Goal: Information Seeking & Learning: Find specific fact

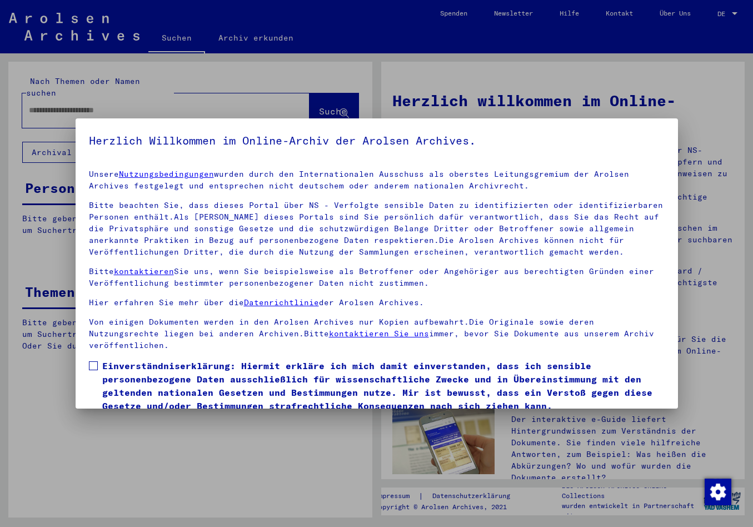
drag, startPoint x: 94, startPoint y: 350, endPoint x: 105, endPoint y: 361, distance: 15.3
click at [94, 361] on span at bounding box center [93, 365] width 9 height 9
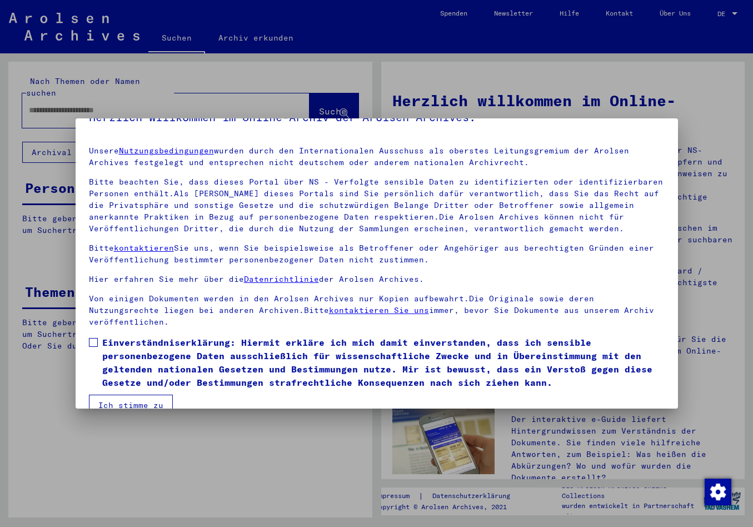
scroll to position [33, 0]
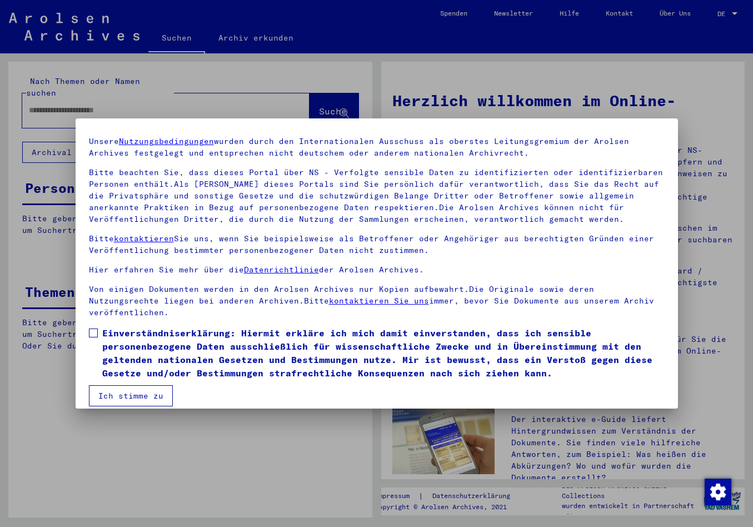
click at [94, 329] on span at bounding box center [93, 333] width 9 height 9
drag, startPoint x: 131, startPoint y: 378, endPoint x: 138, endPoint y: 382, distance: 8.5
click at [131, 385] on button "Ich stimme zu" at bounding box center [131, 395] width 84 height 21
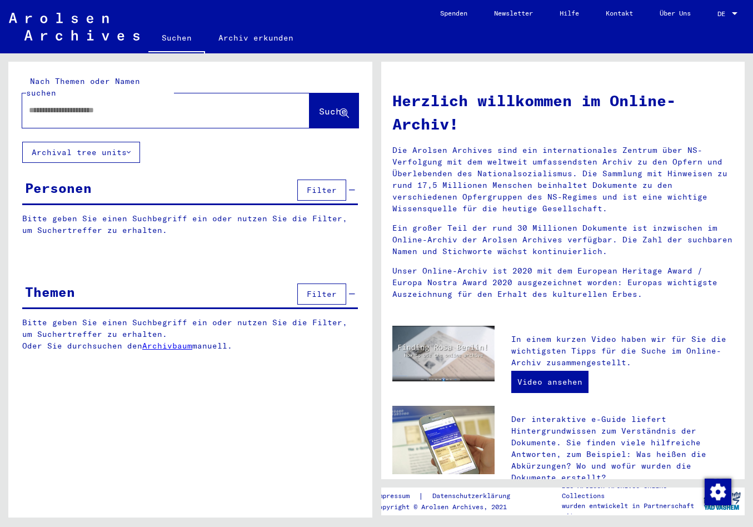
click at [61, 105] on input "text" at bounding box center [152, 111] width 247 height 12
click at [74, 105] on input "*****" at bounding box center [152, 111] width 247 height 12
click at [319, 106] on span "Suche" at bounding box center [333, 111] width 28 height 11
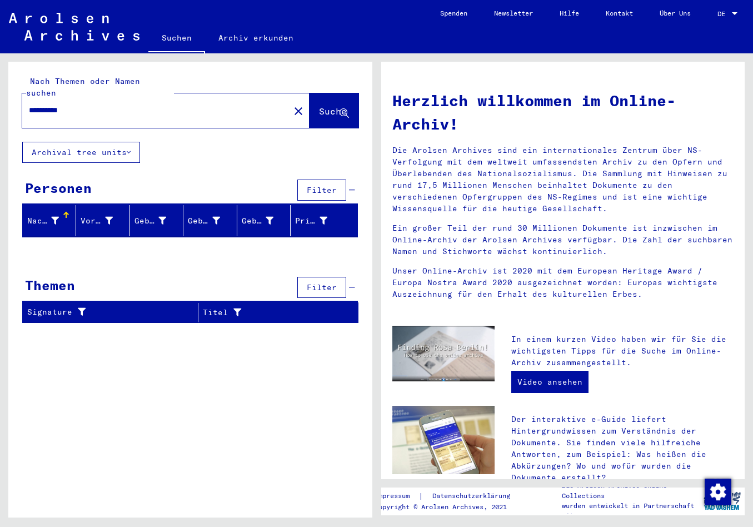
click at [58, 212] on div "Nachname" at bounding box center [51, 221] width 48 height 18
click at [49, 215] on div "Nachname" at bounding box center [43, 221] width 32 height 12
drag, startPoint x: 81, startPoint y: 101, endPoint x: 56, endPoint y: 104, distance: 25.2
click at [56, 105] on input "**********" at bounding box center [152, 111] width 247 height 12
click at [78, 105] on input "*****" at bounding box center [152, 111] width 247 height 12
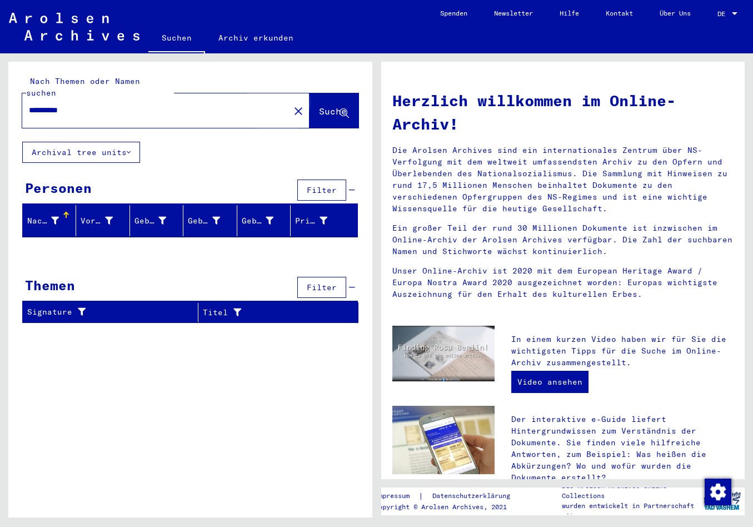
drag, startPoint x: 317, startPoint y: 105, endPoint x: 311, endPoint y: 122, distance: 18.3
click at [319, 106] on span "Suche" at bounding box center [333, 111] width 28 height 11
drag, startPoint x: 85, startPoint y: 100, endPoint x: 54, endPoint y: 110, distance: 32.3
click at [56, 105] on input "**********" at bounding box center [152, 111] width 247 height 12
drag, startPoint x: 64, startPoint y: 100, endPoint x: 53, endPoint y: 104, distance: 11.5
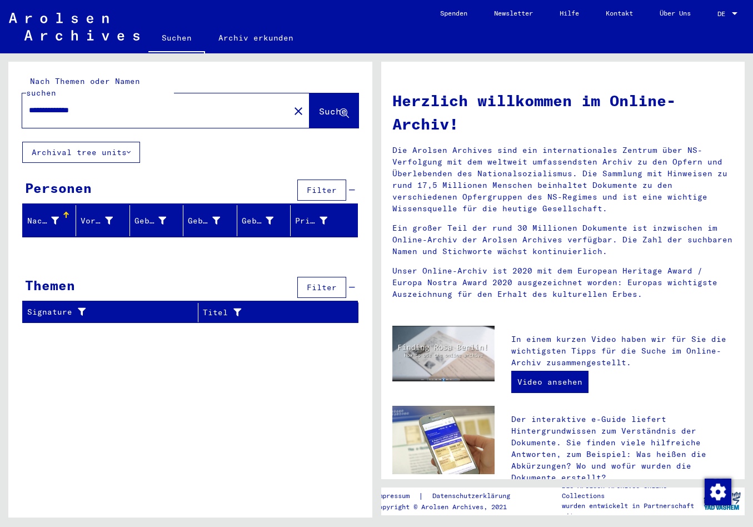
click at [55, 105] on input "**********" at bounding box center [152, 111] width 247 height 12
type input "**********"
click at [319, 106] on span "Suche" at bounding box center [333, 111] width 28 height 11
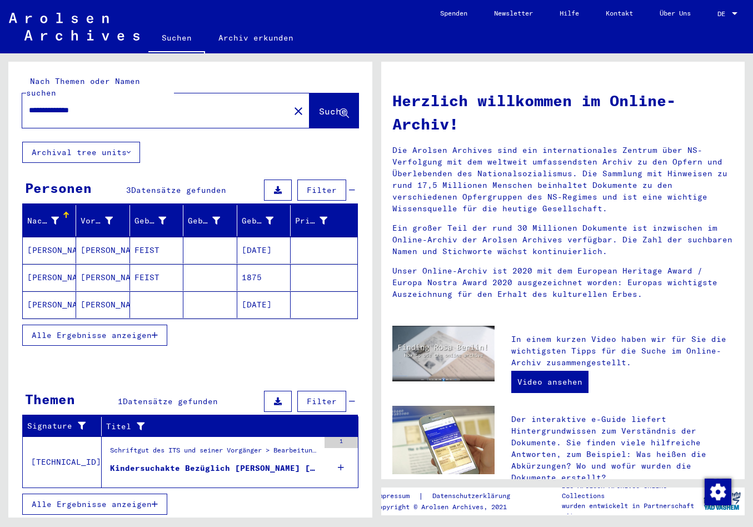
click at [155, 331] on icon "button" at bounding box center [155, 335] width 6 height 8
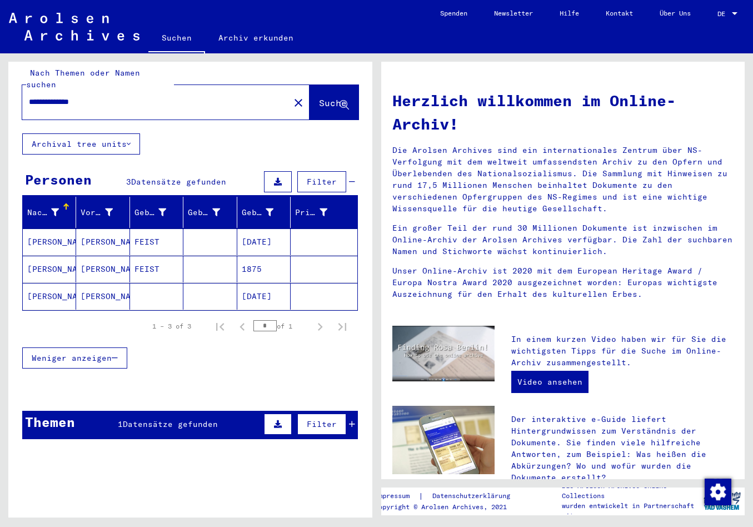
scroll to position [13, 0]
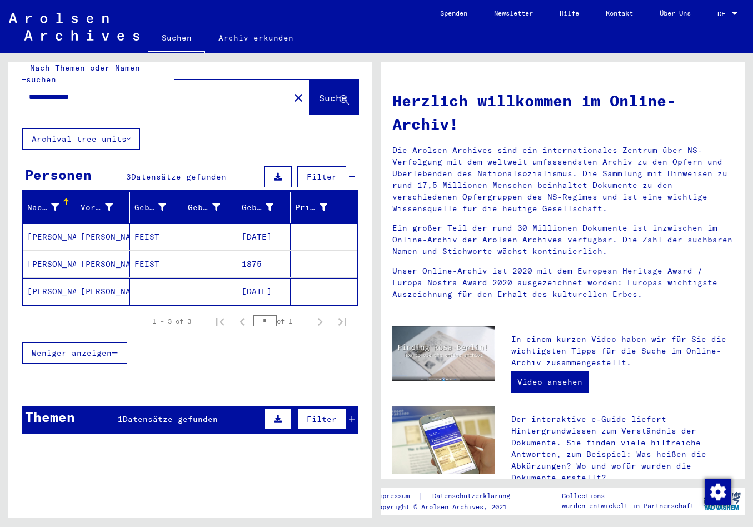
click at [83, 348] on span "Weniger anzeigen" at bounding box center [72, 353] width 80 height 10
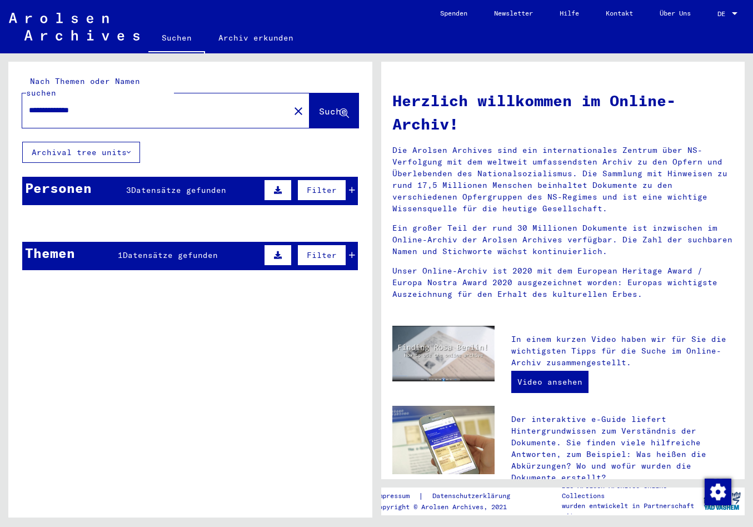
click at [129, 246] on mat-cell "[PERSON_NAME]" at bounding box center [102, 250] width 53 height 27
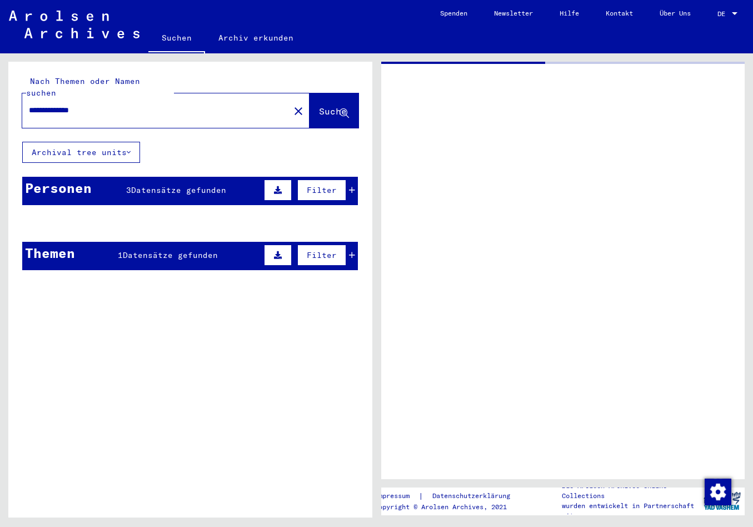
click at [129, 246] on mat-cell "[PERSON_NAME]" at bounding box center [102, 250] width 53 height 27
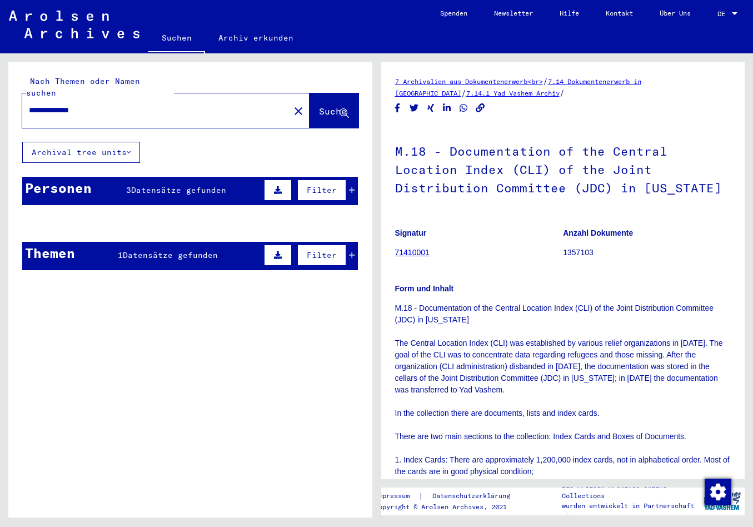
drag, startPoint x: 417, startPoint y: 252, endPoint x: 414, endPoint y: 257, distance: 6.5
click at [416, 252] on link "71410001" at bounding box center [412, 252] width 34 height 9
click at [411, 250] on link "71410001" at bounding box center [412, 252] width 34 height 9
click at [409, 250] on link "71410001" at bounding box center [412, 252] width 34 height 9
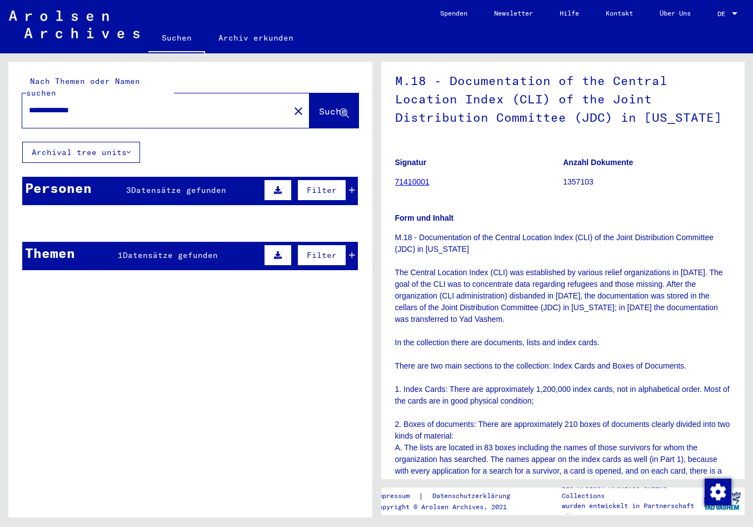
scroll to position [117, 0]
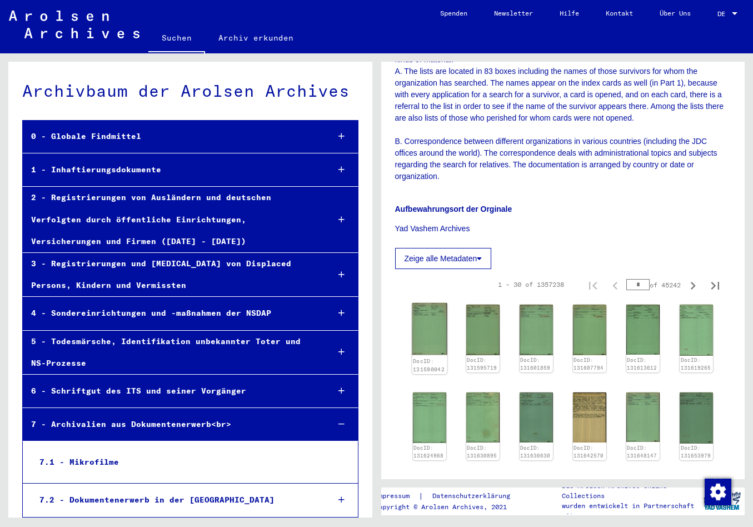
scroll to position [467, 0]
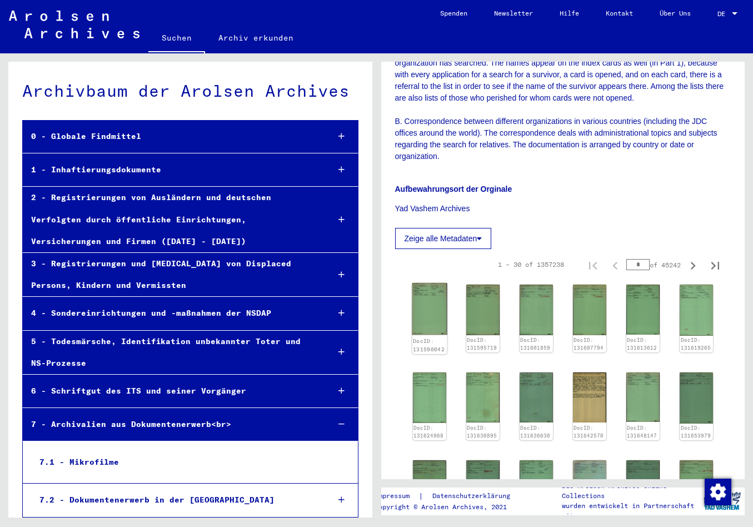
click at [420, 315] on img at bounding box center [429, 309] width 35 height 52
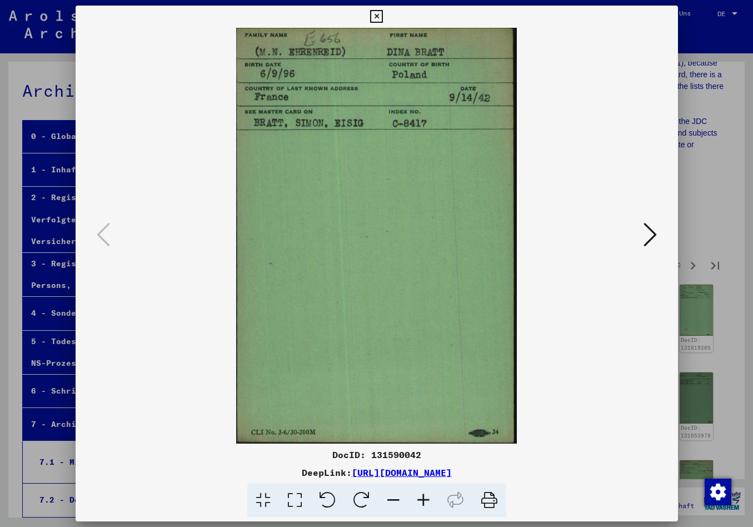
click at [647, 234] on icon at bounding box center [650, 234] width 13 height 27
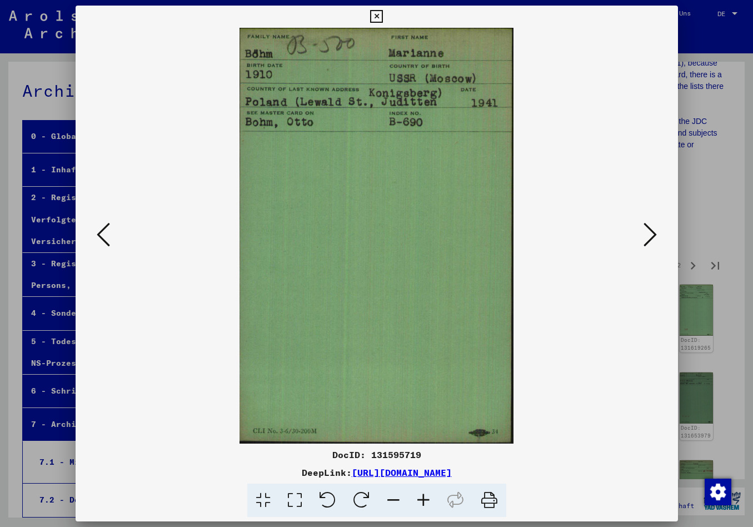
click at [647, 232] on icon at bounding box center [650, 234] width 13 height 27
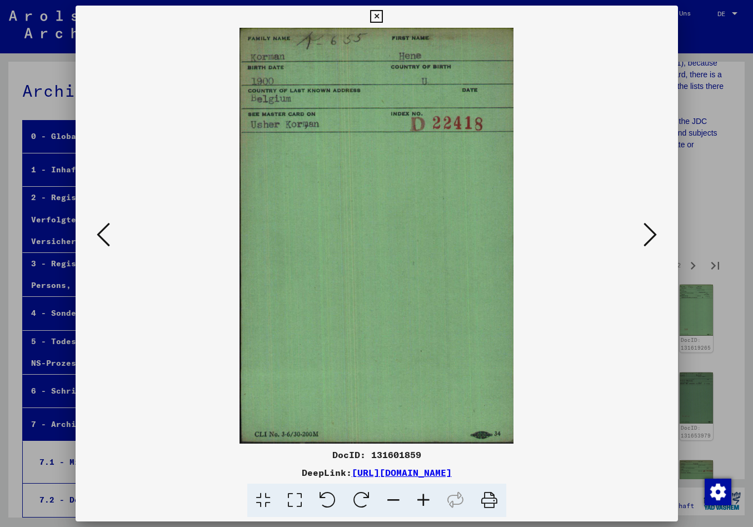
click at [647, 232] on icon at bounding box center [650, 234] width 13 height 27
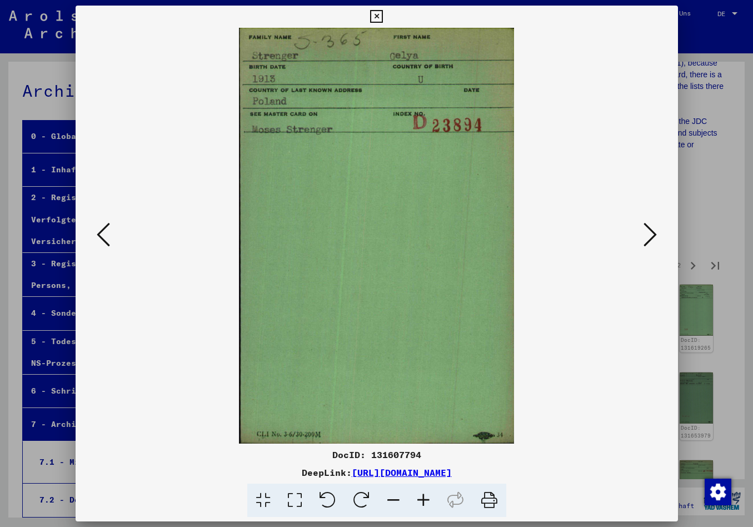
click at [647, 232] on icon at bounding box center [650, 234] width 13 height 27
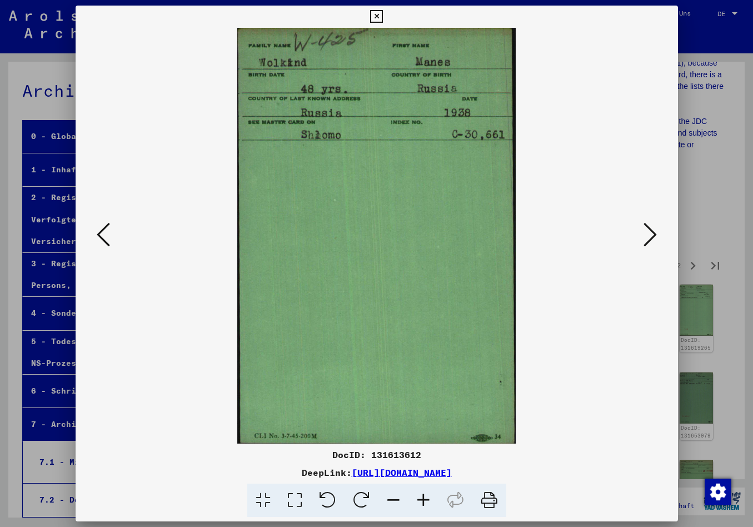
click at [647, 232] on icon at bounding box center [650, 234] width 13 height 27
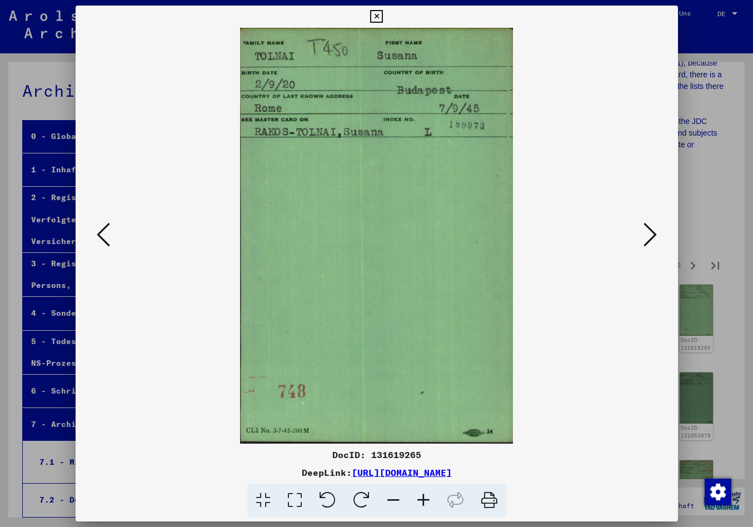
click at [647, 232] on icon at bounding box center [650, 234] width 13 height 27
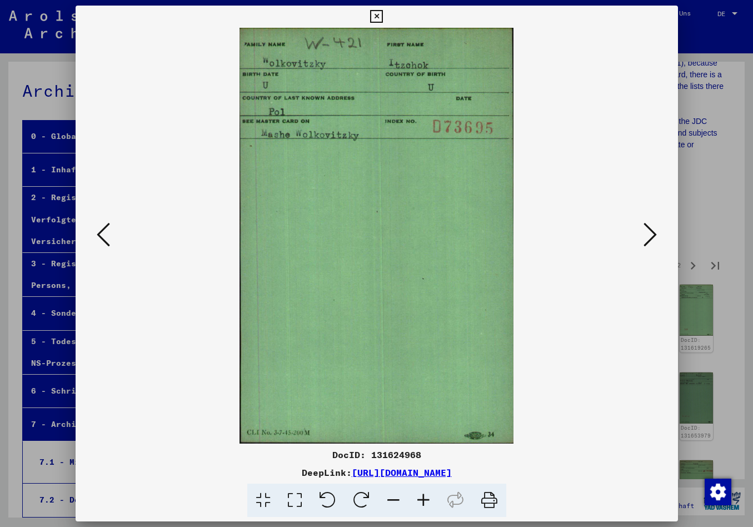
click at [647, 232] on icon at bounding box center [650, 234] width 13 height 27
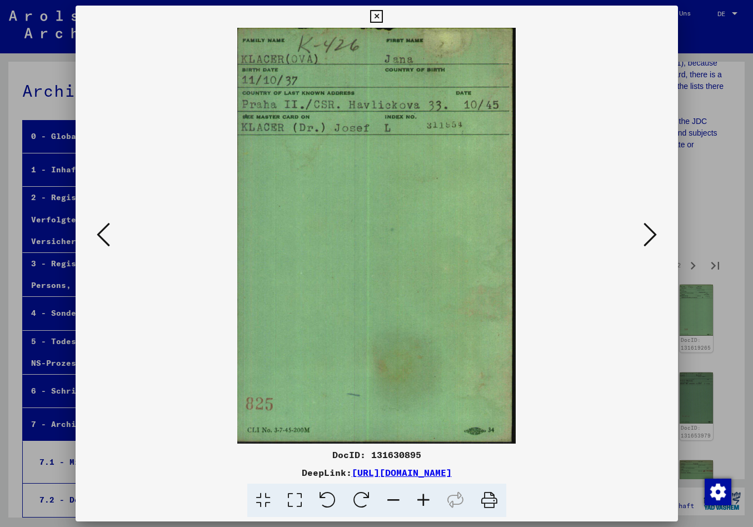
click at [647, 232] on icon at bounding box center [650, 234] width 13 height 27
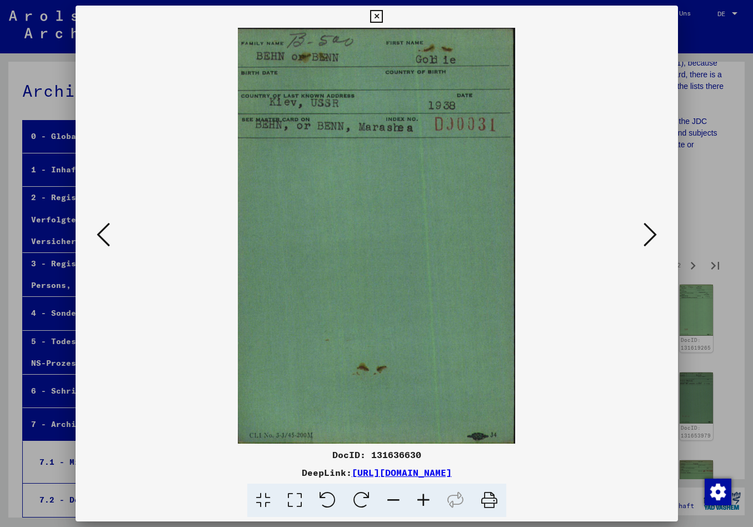
click at [647, 232] on icon at bounding box center [650, 234] width 13 height 27
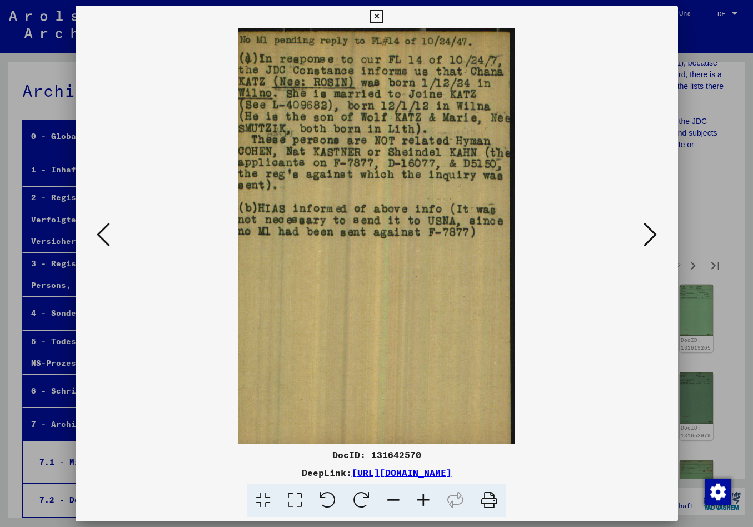
click at [646, 231] on icon at bounding box center [650, 234] width 13 height 27
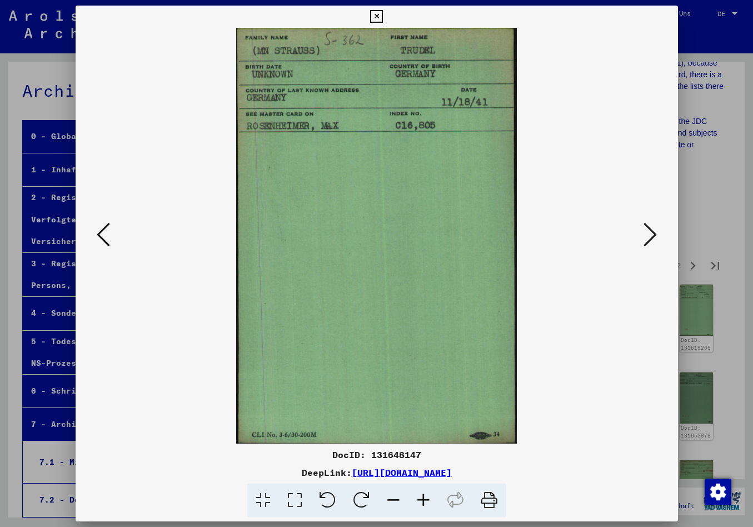
click at [646, 231] on icon at bounding box center [650, 234] width 13 height 27
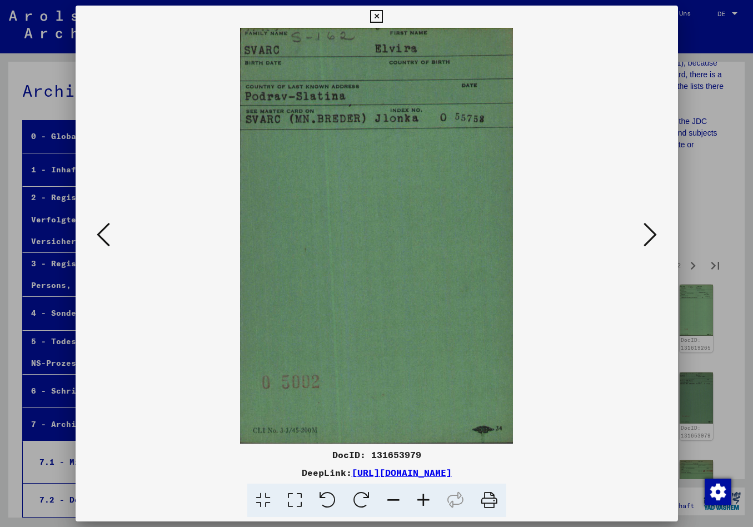
click at [646, 231] on icon at bounding box center [650, 234] width 13 height 27
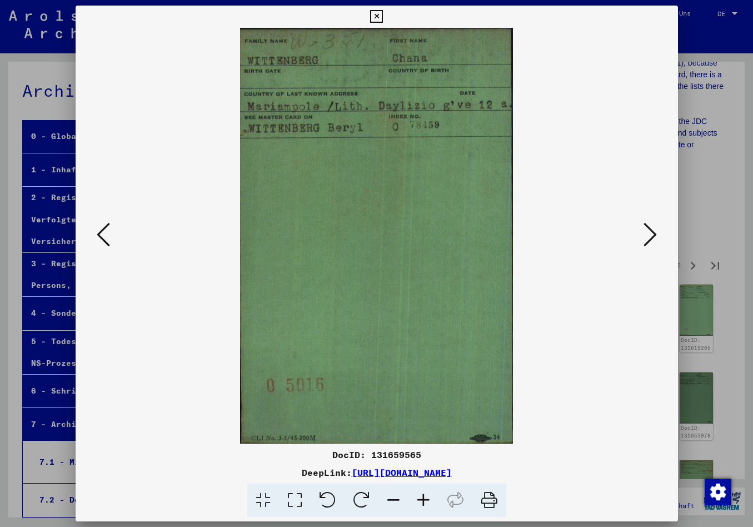
click at [645, 231] on icon at bounding box center [650, 234] width 13 height 27
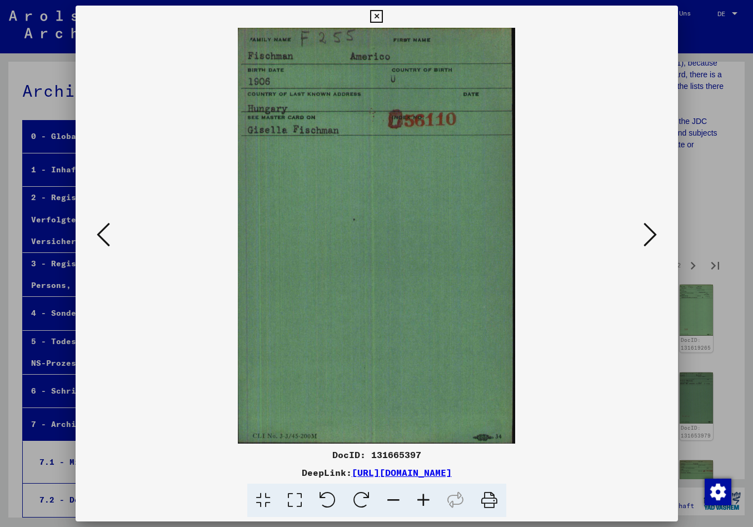
click at [645, 231] on icon at bounding box center [650, 234] width 13 height 27
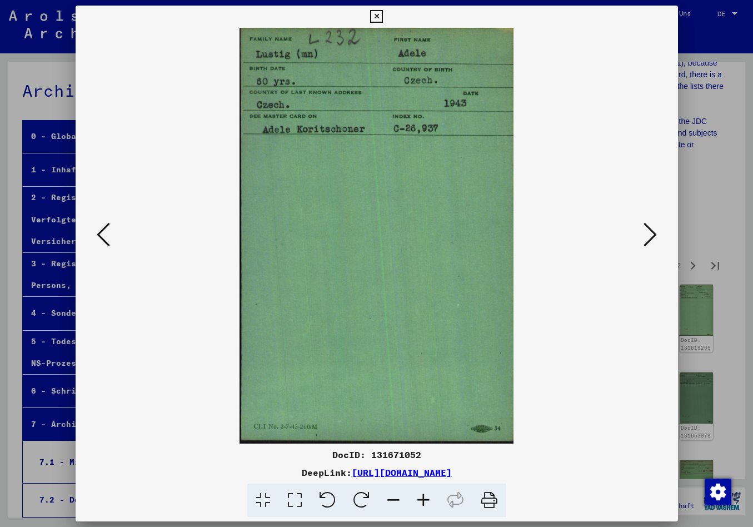
click at [645, 231] on icon at bounding box center [650, 234] width 13 height 27
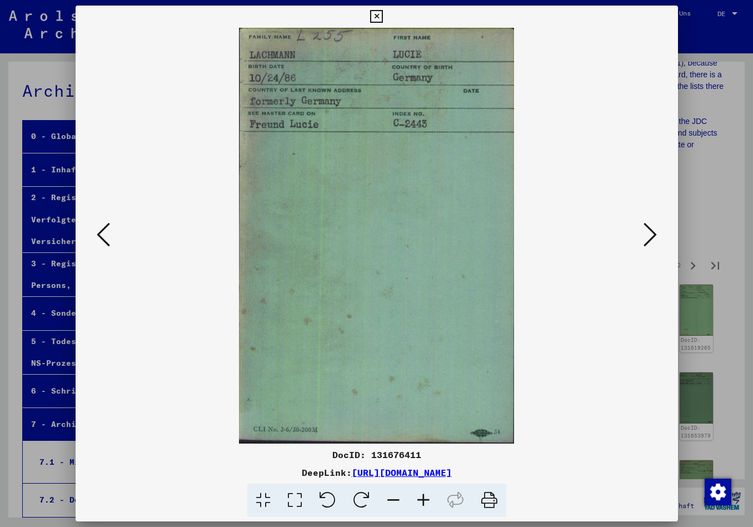
click at [644, 231] on button at bounding box center [650, 236] width 20 height 32
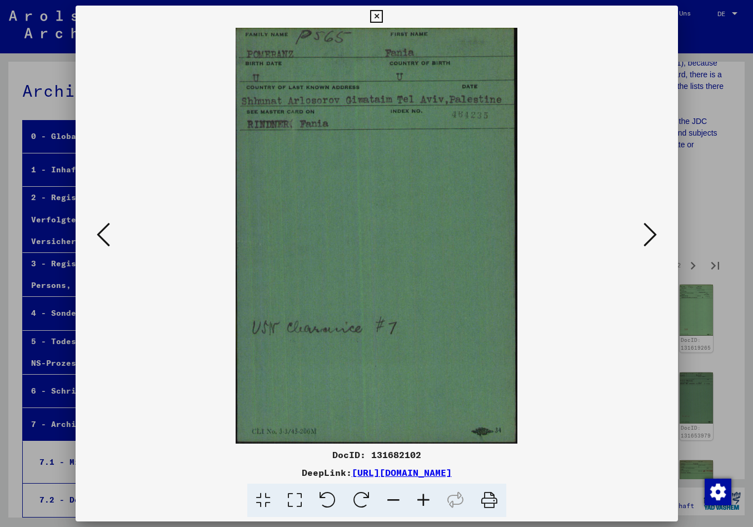
click at [644, 231] on button at bounding box center [650, 236] width 20 height 32
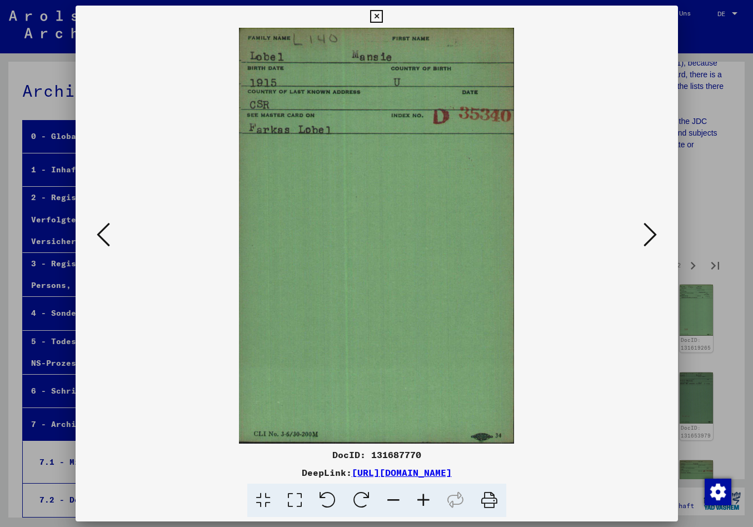
click at [644, 231] on button at bounding box center [650, 236] width 20 height 32
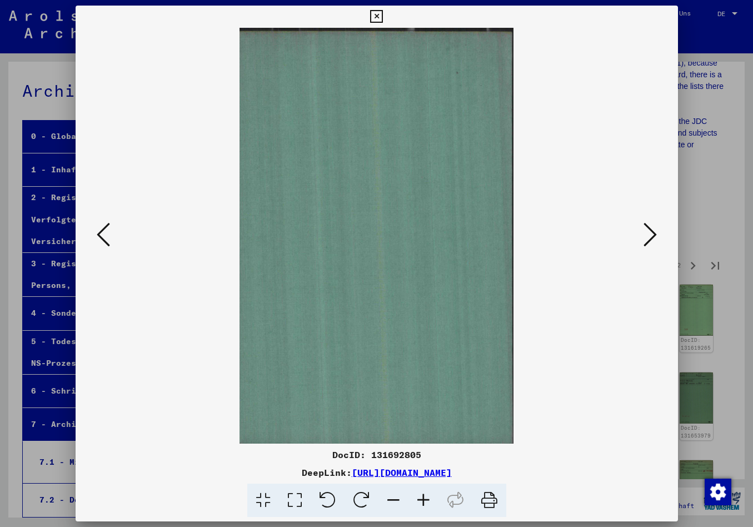
click at [644, 231] on button at bounding box center [650, 236] width 20 height 32
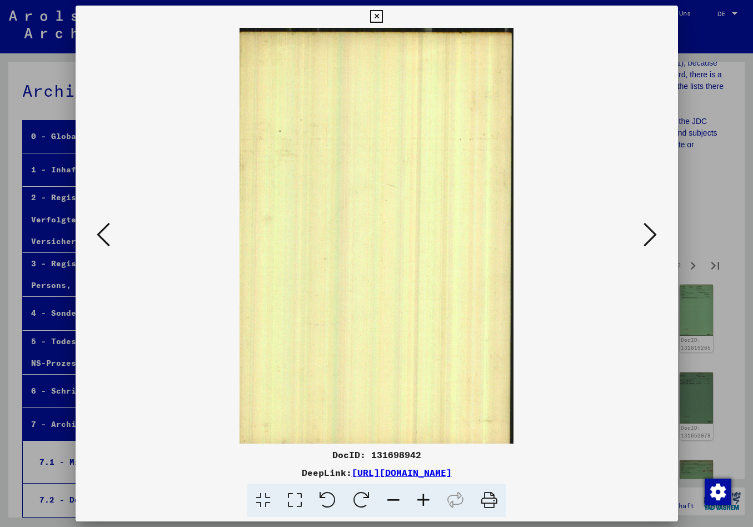
click at [644, 231] on button at bounding box center [650, 236] width 20 height 32
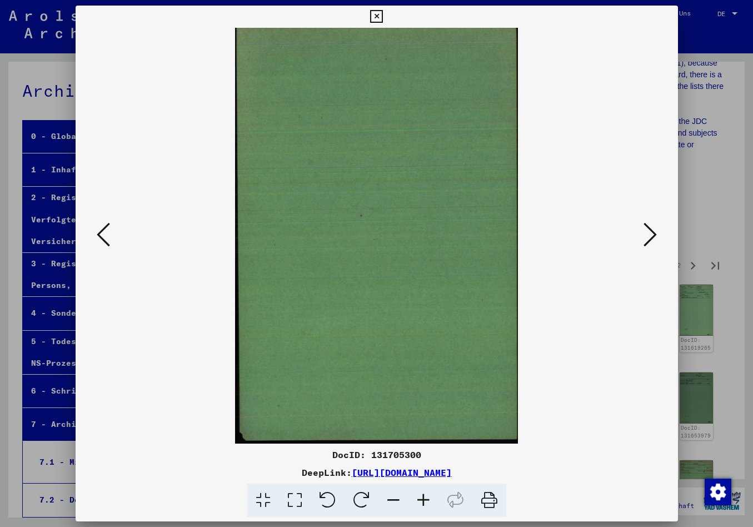
click at [644, 231] on button at bounding box center [650, 236] width 20 height 32
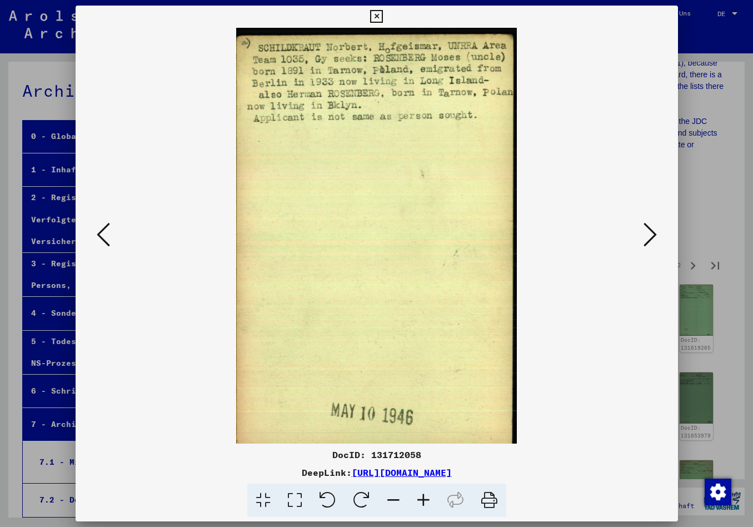
click at [644, 231] on button at bounding box center [650, 236] width 20 height 32
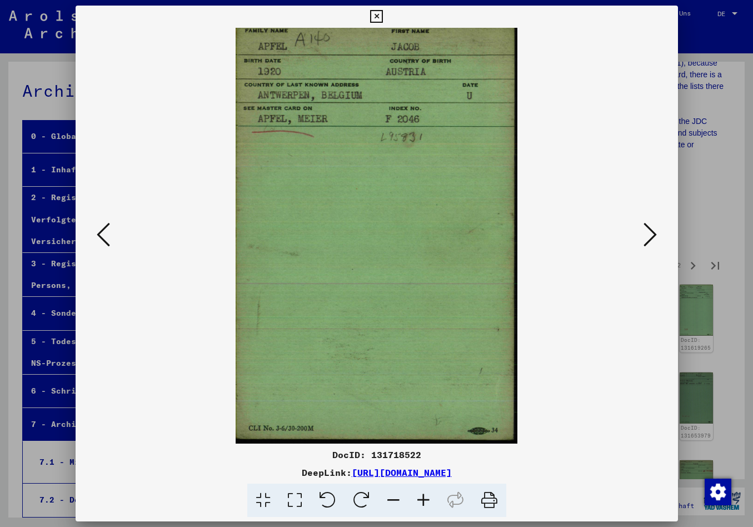
click at [644, 231] on button at bounding box center [650, 236] width 20 height 32
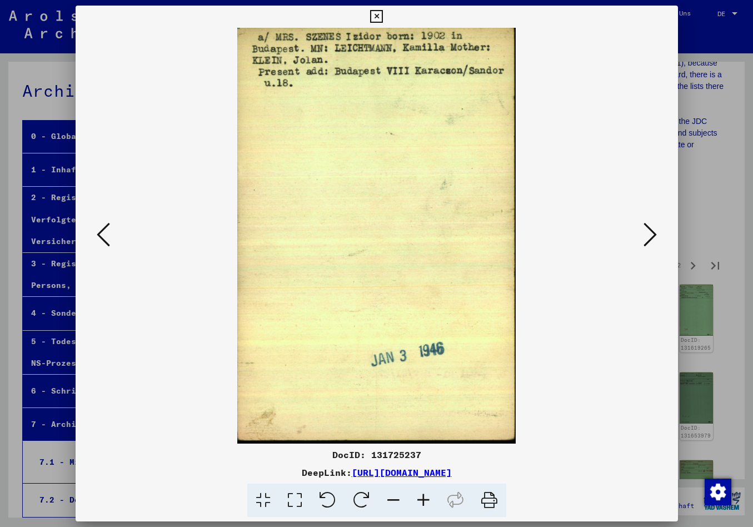
click at [643, 231] on button at bounding box center [650, 236] width 20 height 32
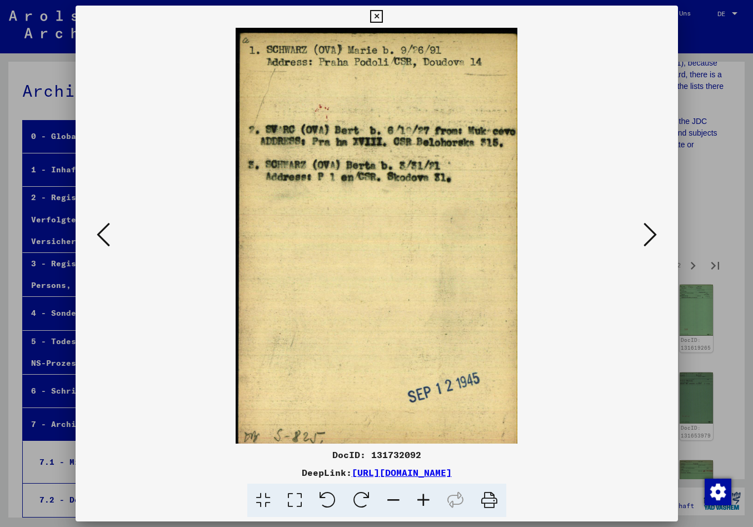
click at [643, 231] on button at bounding box center [650, 236] width 20 height 32
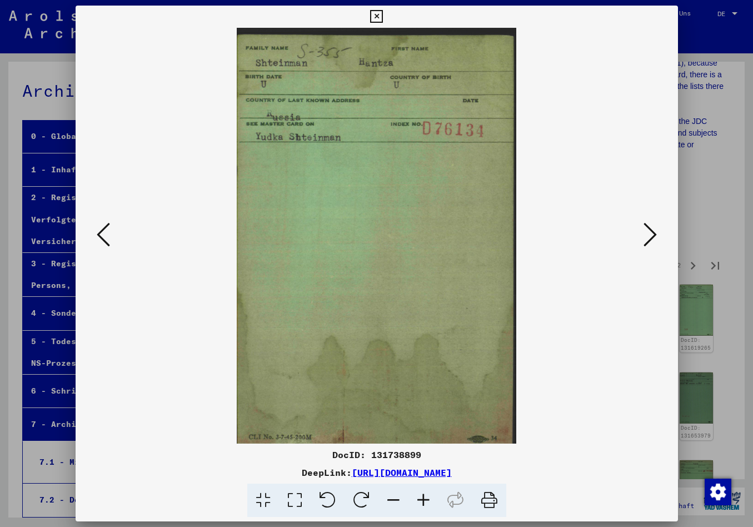
click at [640, 231] on img at bounding box center [376, 236] width 527 height 416
click at [652, 238] on icon at bounding box center [650, 234] width 13 height 27
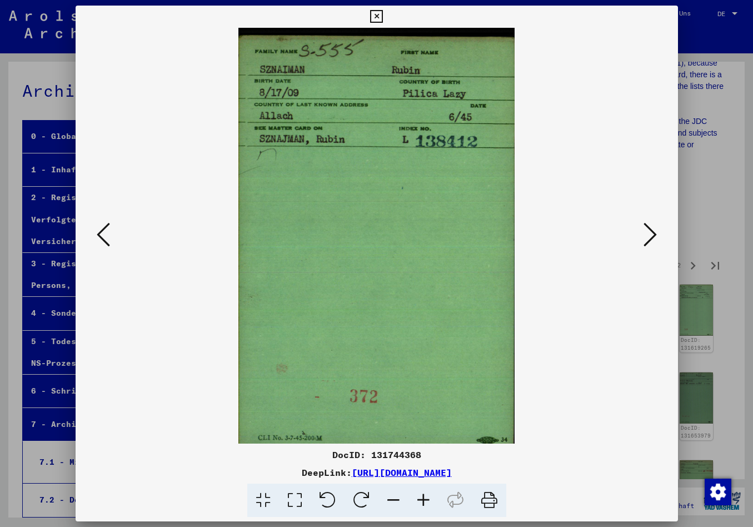
click at [652, 238] on icon at bounding box center [650, 234] width 13 height 27
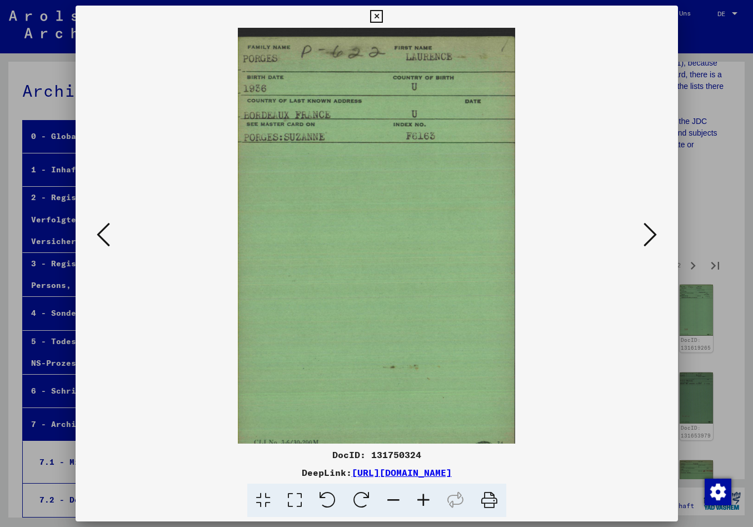
click at [652, 238] on icon at bounding box center [650, 234] width 13 height 27
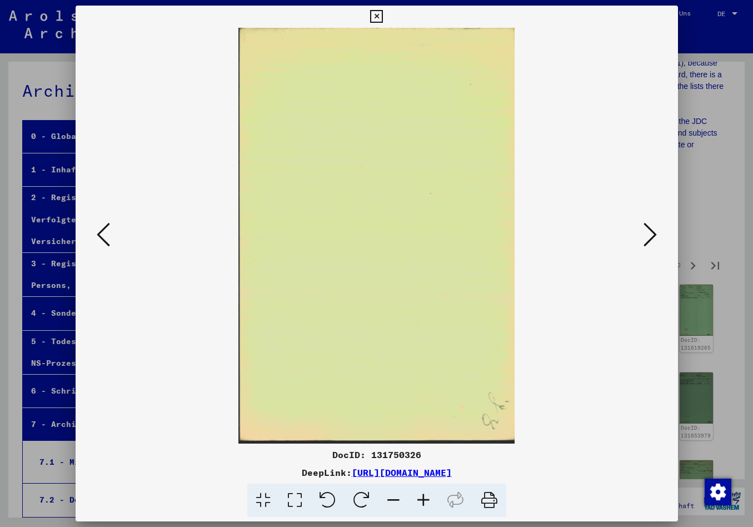
click at [652, 238] on icon at bounding box center [650, 234] width 13 height 27
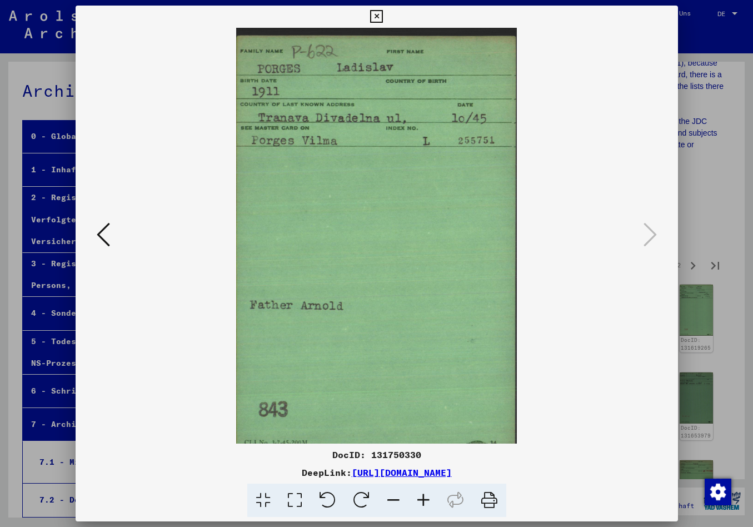
drag, startPoint x: 673, startPoint y: 13, endPoint x: 644, endPoint y: 21, distance: 29.9
click at [383, 16] on icon at bounding box center [376, 16] width 13 height 13
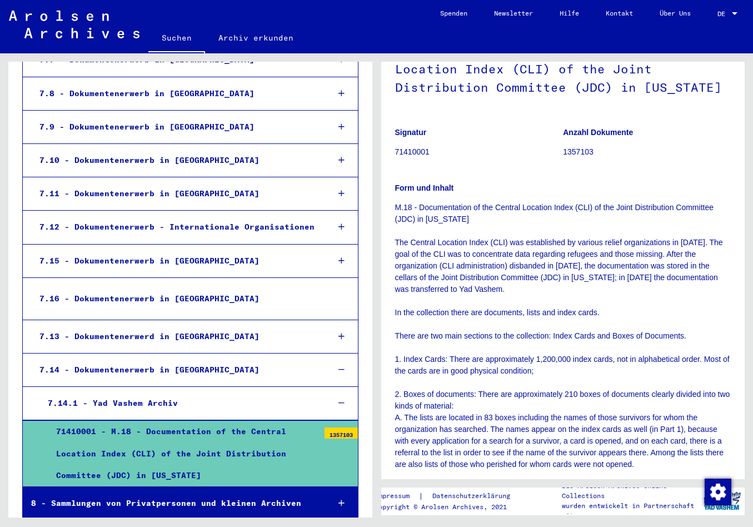
scroll to position [58, 0]
